Goal: Communication & Community: Answer question/provide support

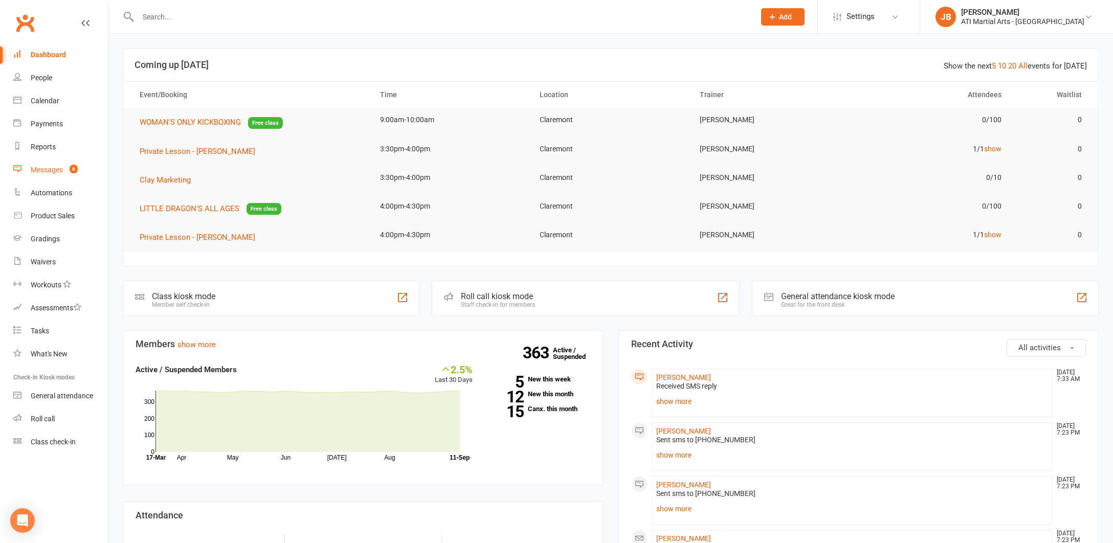
click at [49, 171] on div "Messages" at bounding box center [47, 170] width 32 height 8
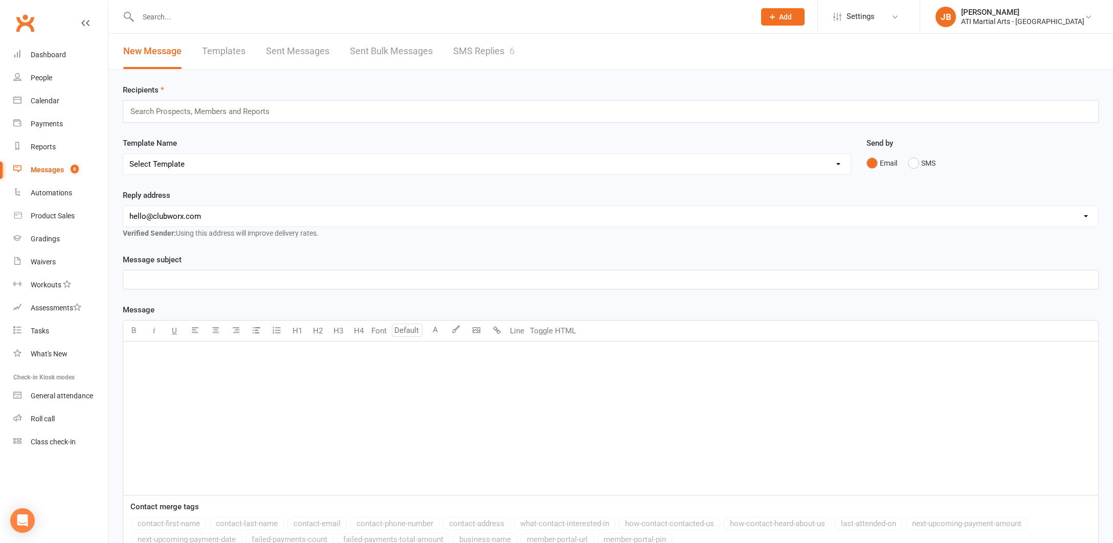
click at [474, 50] on link "SMS Replies 6" at bounding box center [483, 51] width 61 height 35
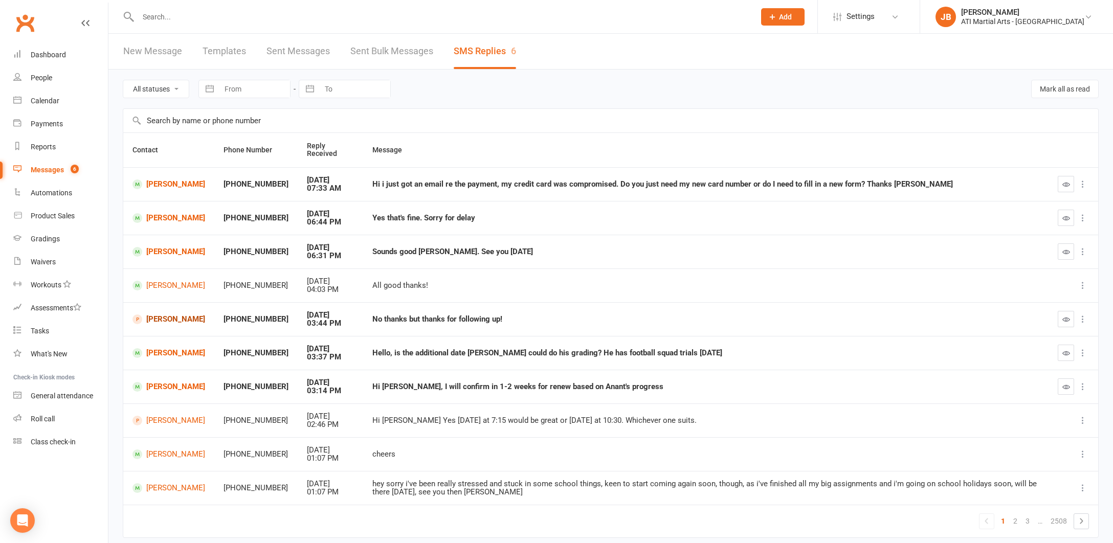
click at [163, 317] on link "[PERSON_NAME]" at bounding box center [169, 320] width 73 height 10
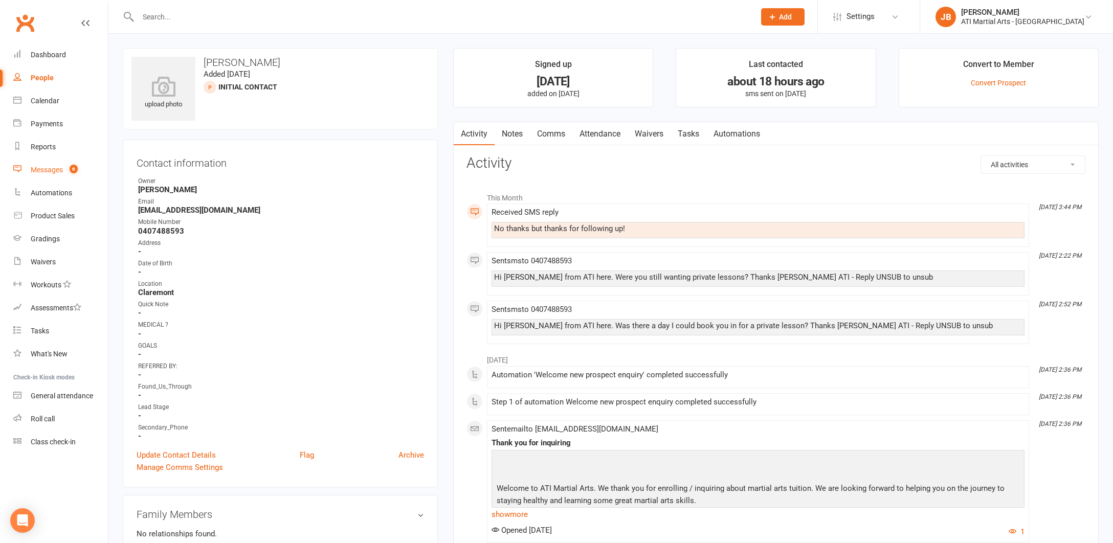
click at [56, 172] on div "Messages" at bounding box center [47, 170] width 32 height 8
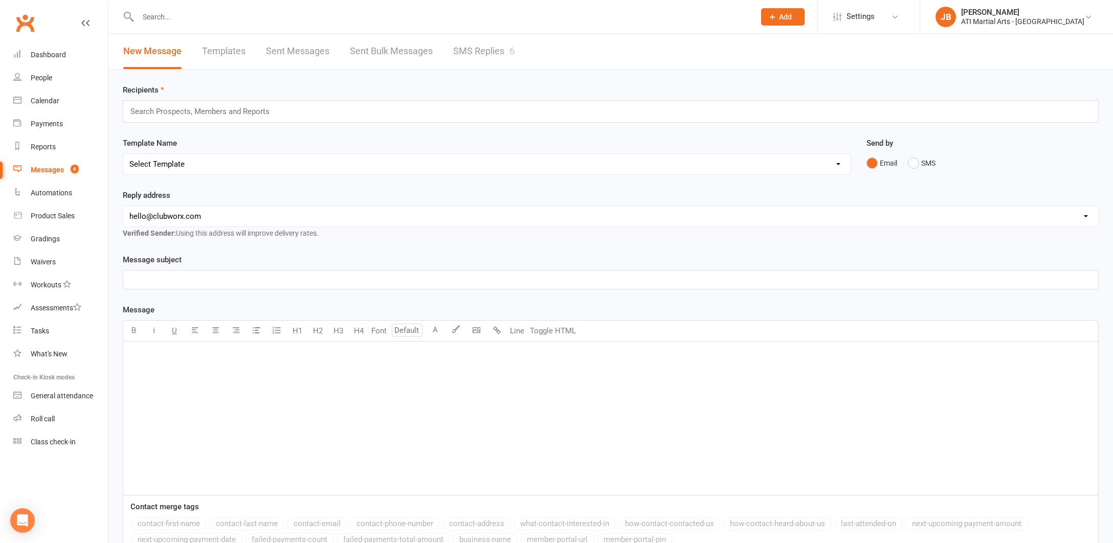
click at [488, 51] on link "SMS Replies 6" at bounding box center [483, 51] width 61 height 35
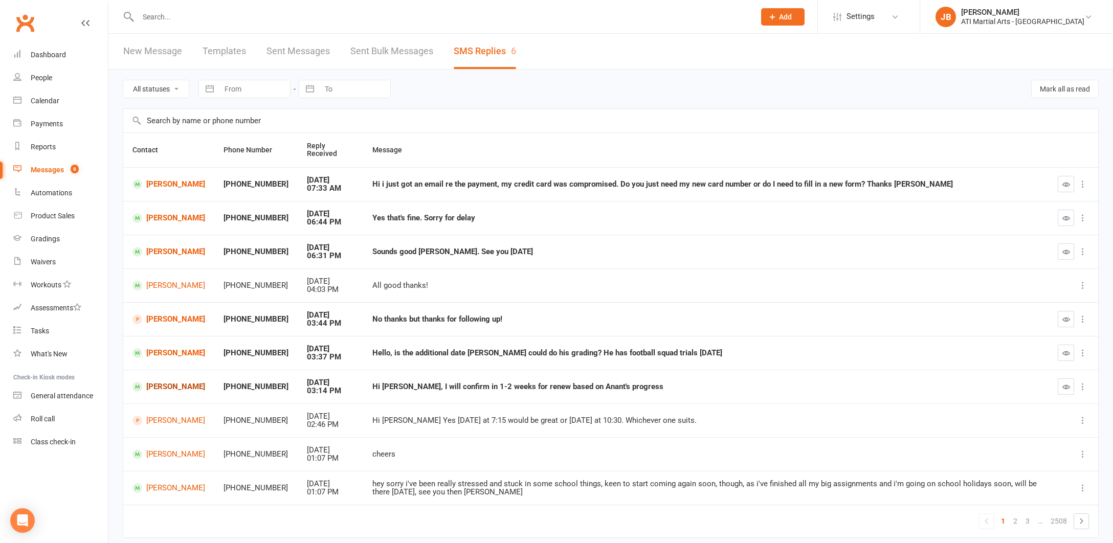
click at [160, 384] on link "[PERSON_NAME]" at bounding box center [169, 387] width 73 height 10
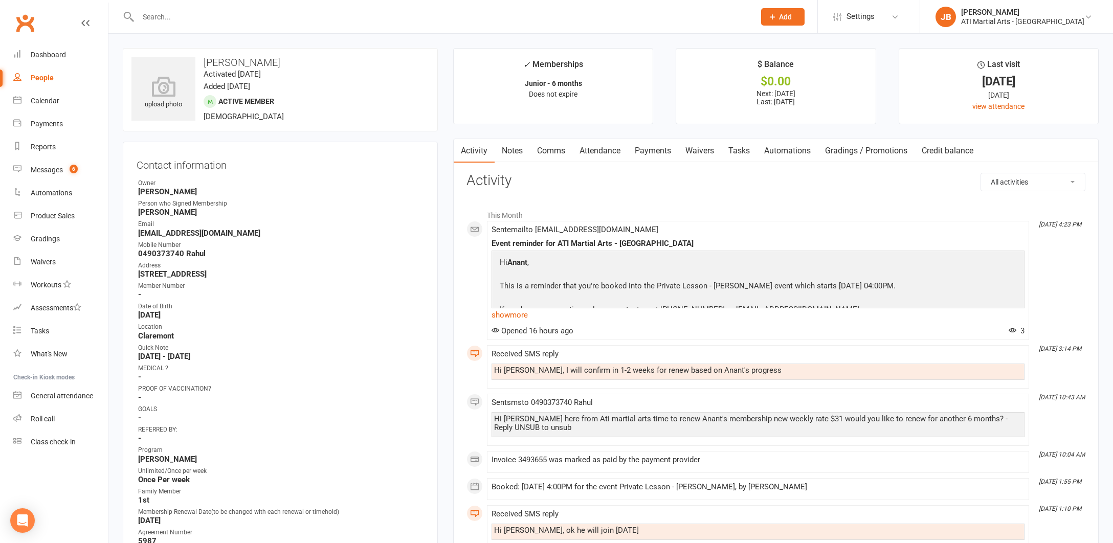
click at [26, 25] on link "Clubworx" at bounding box center [25, 23] width 26 height 26
